Goal: Book appointment/travel/reservation

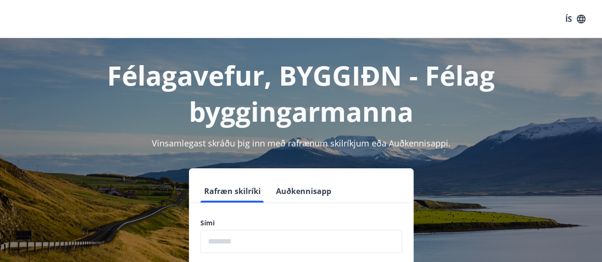
click at [243, 241] on input "phone" at bounding box center [301, 241] width 202 height 23
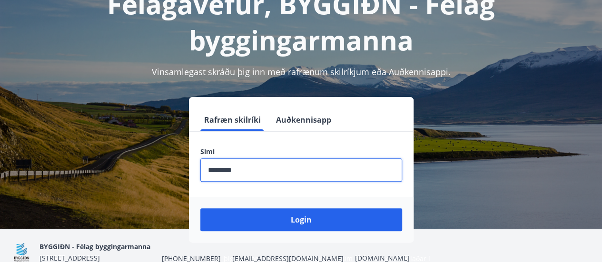
scroll to position [95, 0]
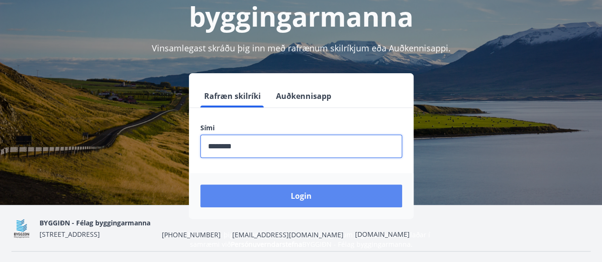
type input "********"
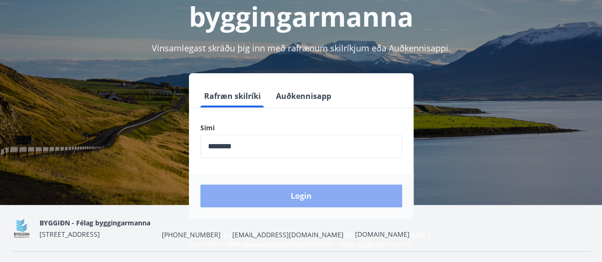
click at [293, 195] on button "Login" at bounding box center [301, 196] width 202 height 23
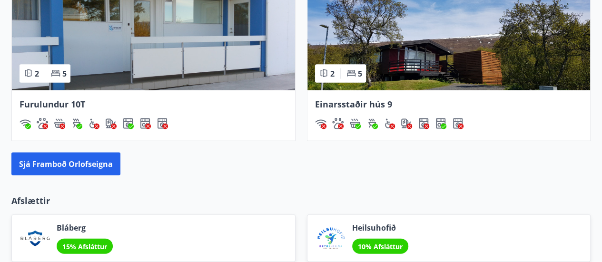
scroll to position [951, 0]
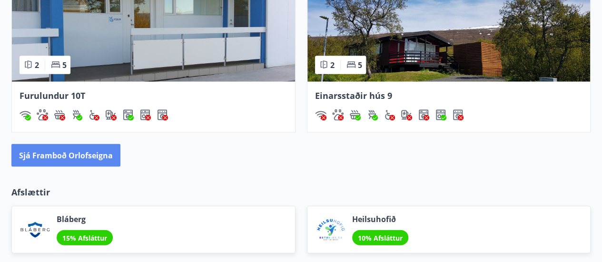
click at [87, 153] on button "Sjá framboð orlofseigna" at bounding box center [65, 155] width 109 height 23
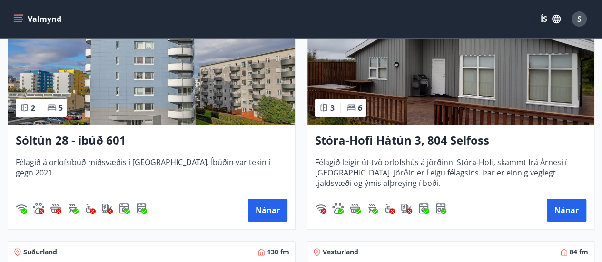
scroll to position [202, 0]
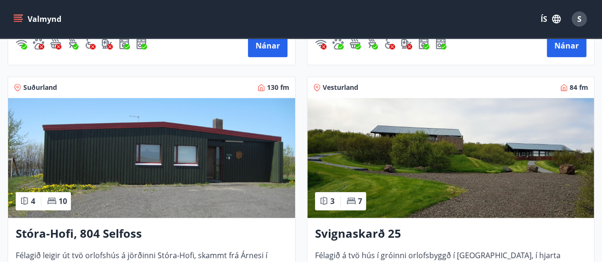
click at [233, 152] on img at bounding box center [151, 158] width 287 height 120
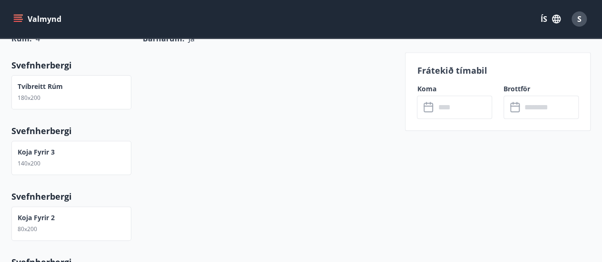
scroll to position [476, 0]
click at [468, 107] on input "text" at bounding box center [463, 107] width 57 height 23
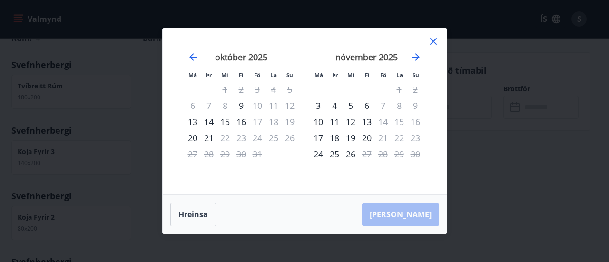
click at [431, 39] on icon at bounding box center [433, 41] width 11 height 11
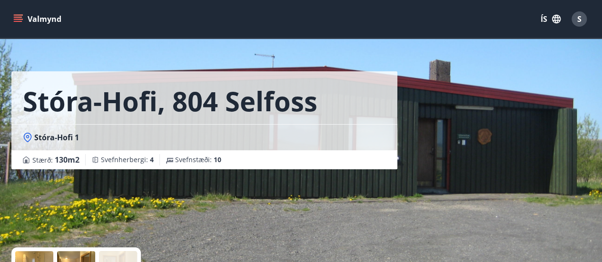
scroll to position [0, 0]
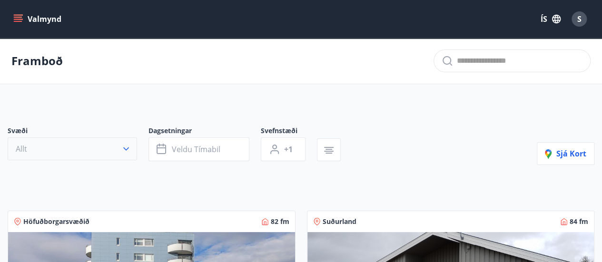
click at [124, 142] on button "Allt" at bounding box center [72, 148] width 129 height 23
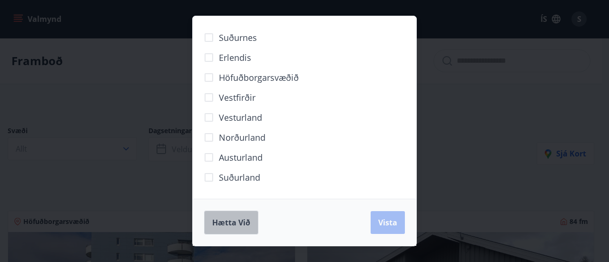
click at [232, 218] on span "Hætta við" at bounding box center [231, 222] width 38 height 10
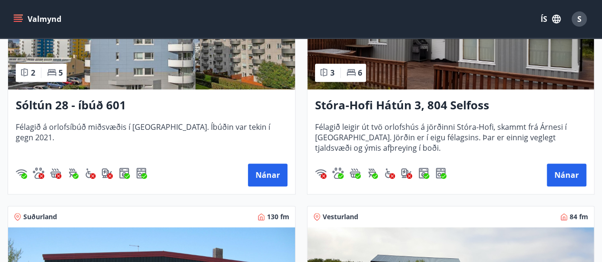
scroll to position [238, 0]
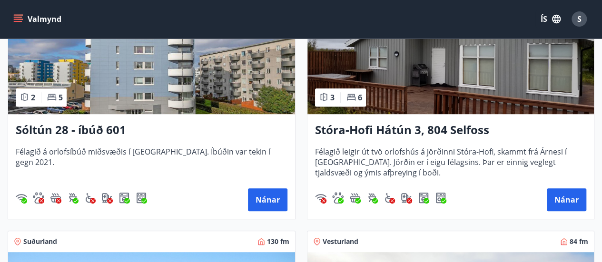
click at [492, 72] on img at bounding box center [450, 54] width 287 height 120
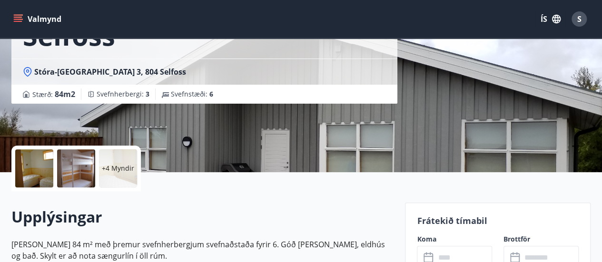
scroll to position [143, 0]
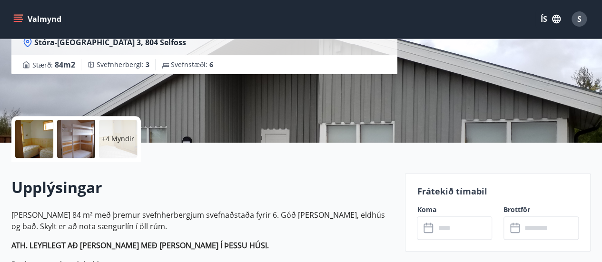
click at [468, 228] on input "text" at bounding box center [463, 227] width 57 height 23
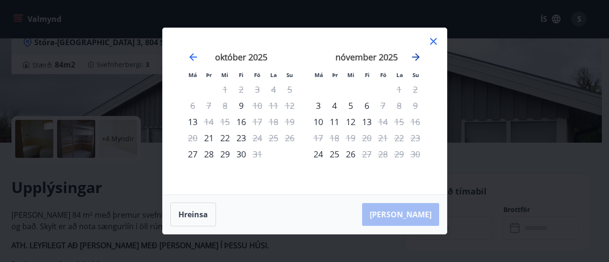
click at [419, 56] on icon "Move forward to switch to the next month." at bounding box center [415, 56] width 11 height 11
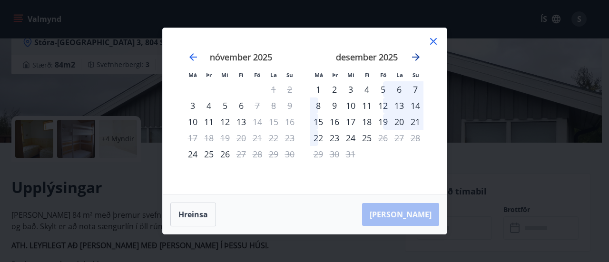
click at [419, 56] on icon "Move forward to switch to the next month." at bounding box center [415, 56] width 11 height 11
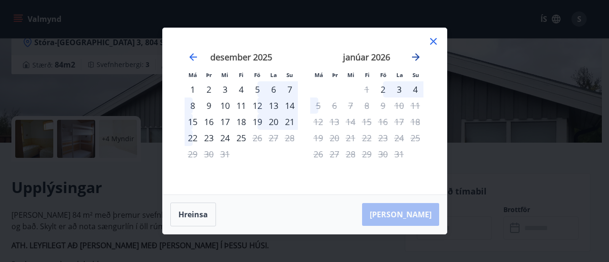
click at [419, 56] on icon "Move forward to switch to the next month." at bounding box center [415, 56] width 11 height 11
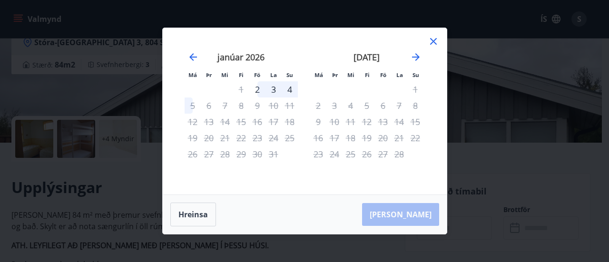
click at [436, 38] on icon at bounding box center [433, 41] width 11 height 11
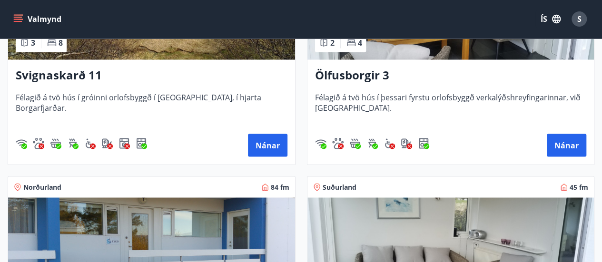
scroll to position [666, 0]
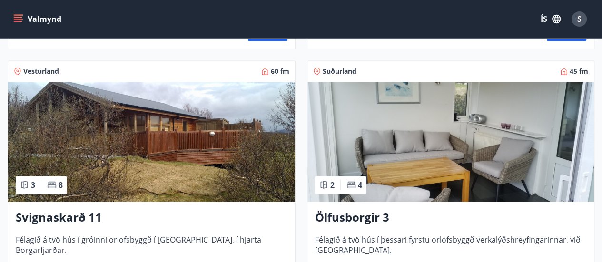
click at [394, 115] on img at bounding box center [450, 142] width 287 height 120
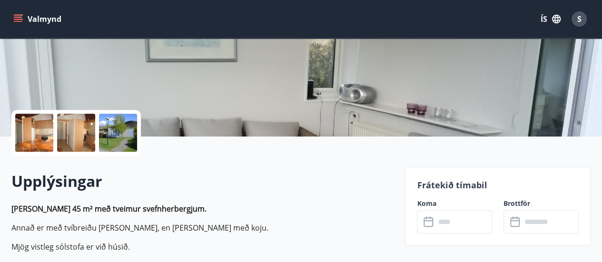
scroll to position [238, 0]
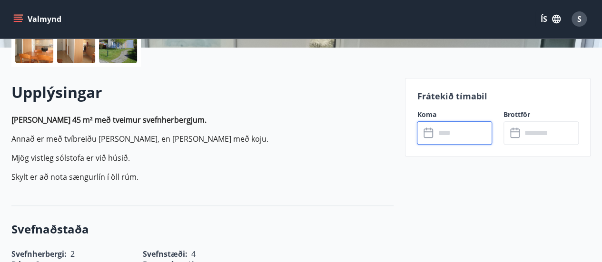
click at [442, 133] on input "text" at bounding box center [463, 132] width 57 height 23
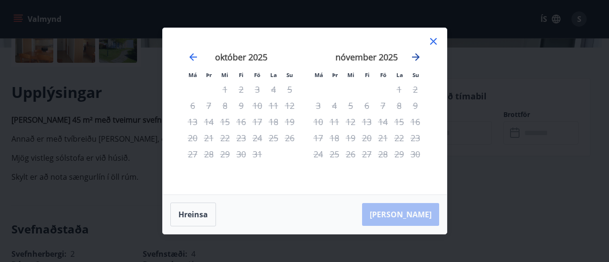
click at [418, 57] on icon "Move forward to switch to the next month." at bounding box center [416, 57] width 8 height 8
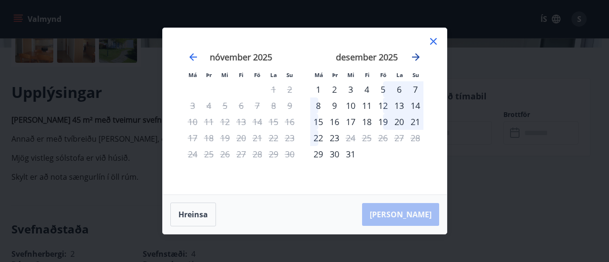
click at [417, 57] on icon "Move forward to switch to the next month." at bounding box center [416, 57] width 8 height 8
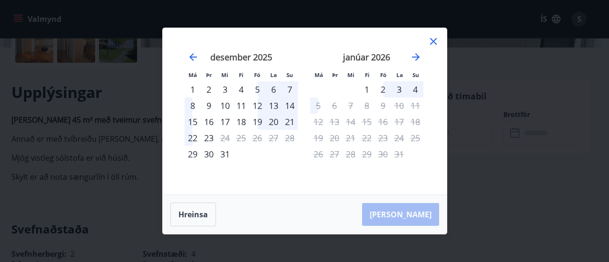
click at [433, 41] on icon at bounding box center [432, 41] width 1 height 1
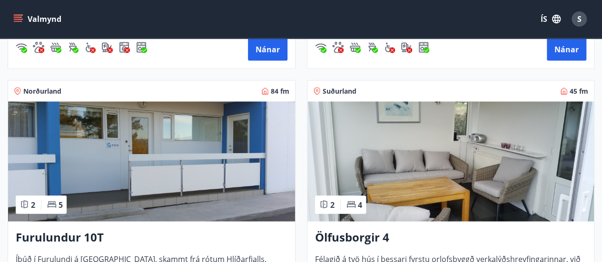
click at [468, 150] on img at bounding box center [450, 162] width 287 height 120
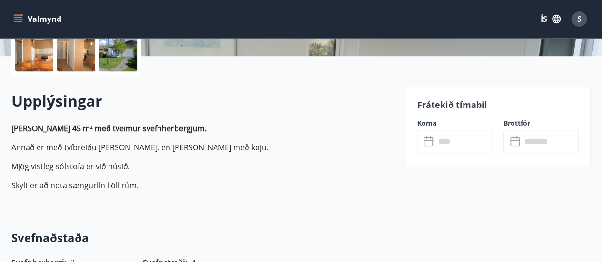
scroll to position [238, 0]
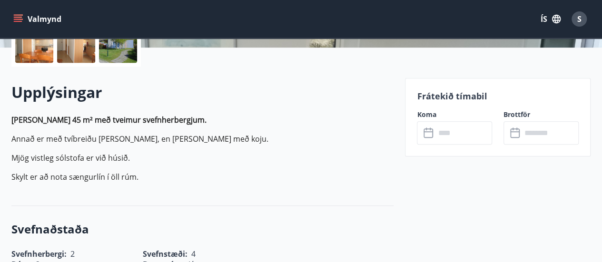
click at [471, 140] on input "text" at bounding box center [463, 132] width 57 height 23
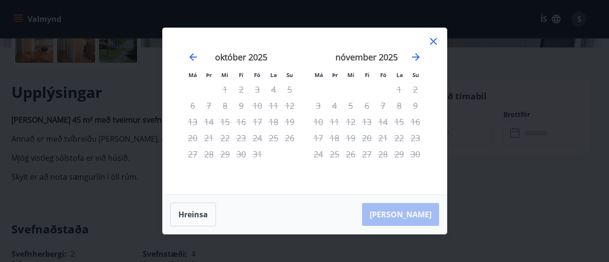
click at [431, 37] on icon at bounding box center [433, 41] width 11 height 11
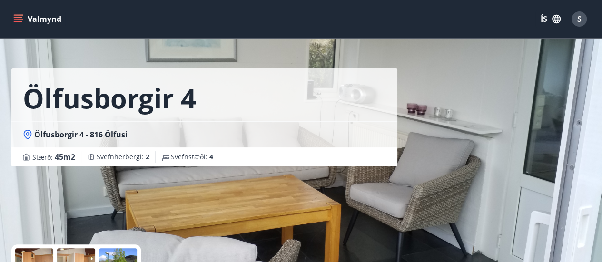
scroll to position [0, 0]
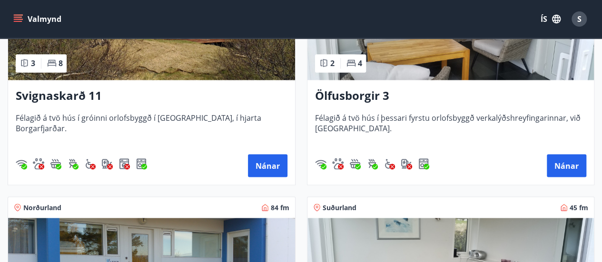
scroll to position [780, 0]
